Goal: Information Seeking & Learning: Learn about a topic

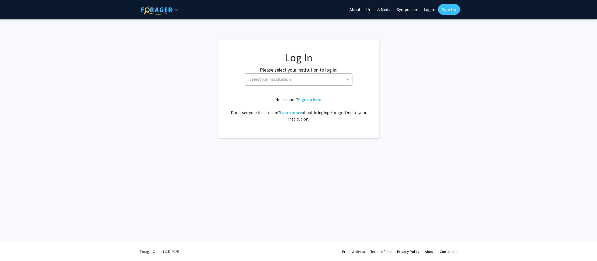
select select
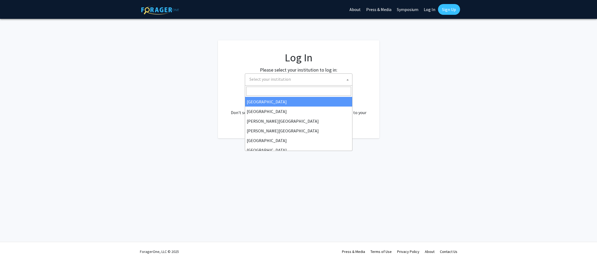
click at [307, 78] on span "Select your institution" at bounding box center [299, 79] width 105 height 11
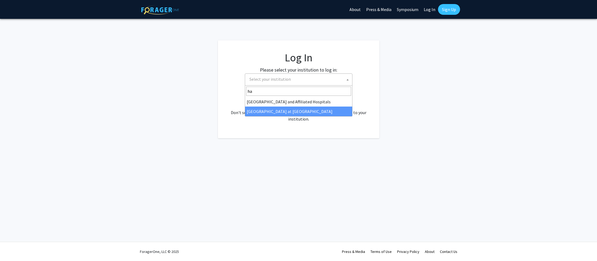
type input "ha"
select select "18"
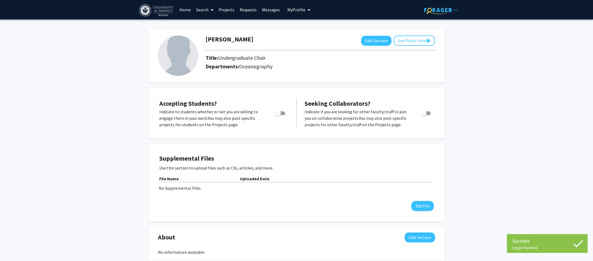
click at [224, 10] on link "Projects" at bounding box center [226, 9] width 21 height 19
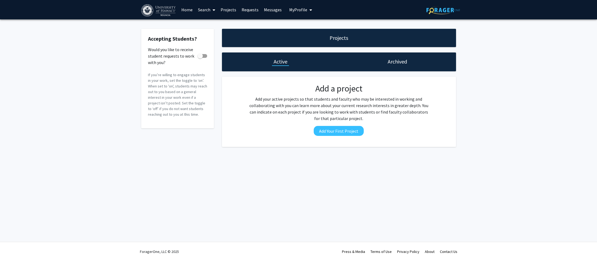
click at [204, 12] on link "Search" at bounding box center [206, 9] width 23 height 19
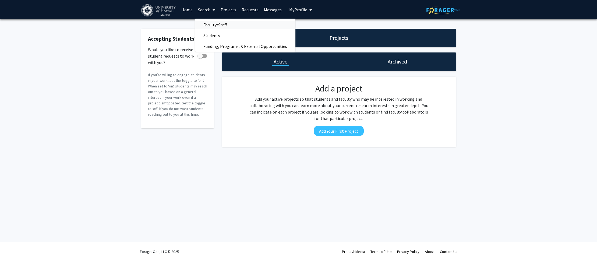
click at [208, 25] on span "Faculty/Staff" at bounding box center [215, 24] width 40 height 11
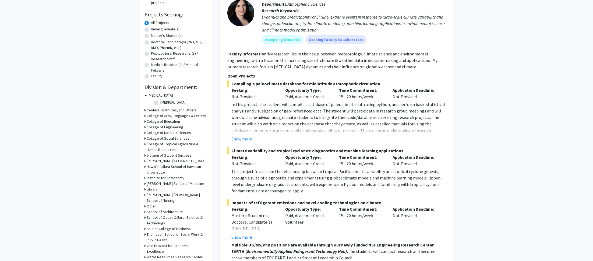
scroll to position [86, 0]
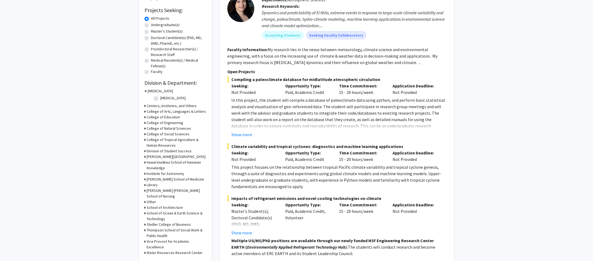
click at [151, 24] on label "Undergraduate(s)" at bounding box center [165, 25] width 29 height 6
click at [151, 24] on input "Undergraduate(s)" at bounding box center [152, 23] width 3 height 3
radio input "true"
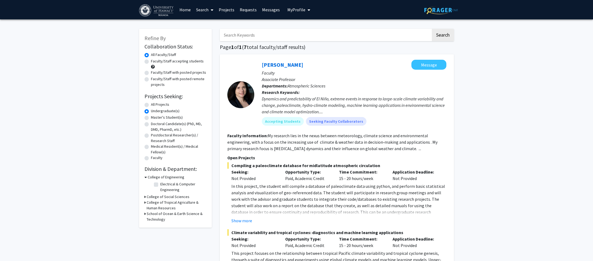
click at [146, 178] on icon at bounding box center [145, 177] width 2 height 6
click at [145, 201] on icon at bounding box center [144, 200] width 1 height 6
click at [160, 213] on label "(Select All)" at bounding box center [168, 213] width 17 height 6
click at [160, 213] on input "(Select All)" at bounding box center [161, 211] width 3 height 3
checkbox input "true"
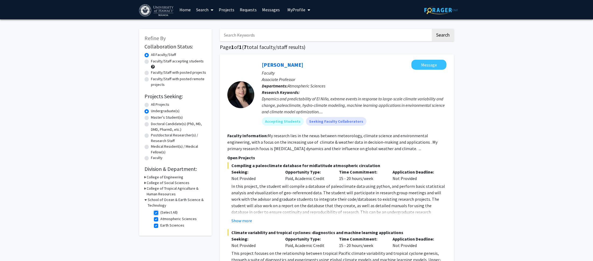
checkbox input "true"
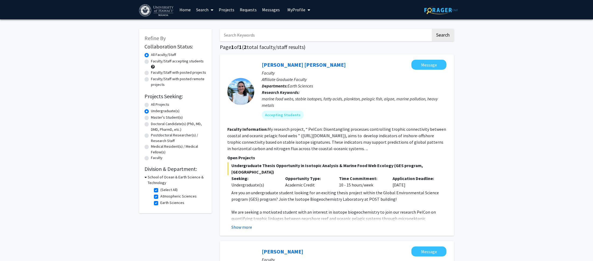
click at [241, 224] on button "Show more" at bounding box center [241, 227] width 21 height 6
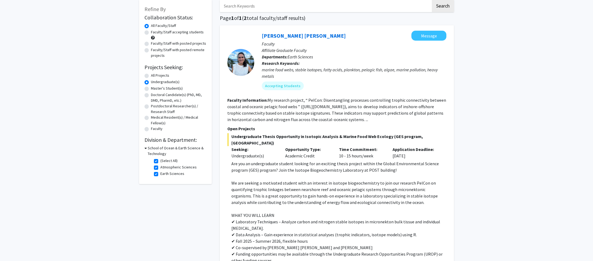
scroll to position [30, 0]
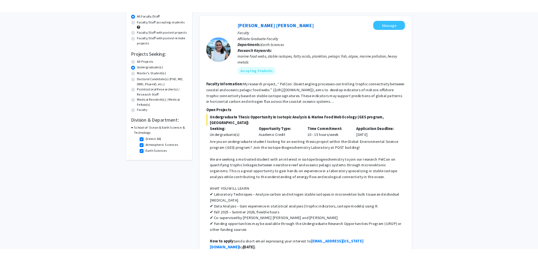
scroll to position [52, 0]
